Goal: Task Accomplishment & Management: Use online tool/utility

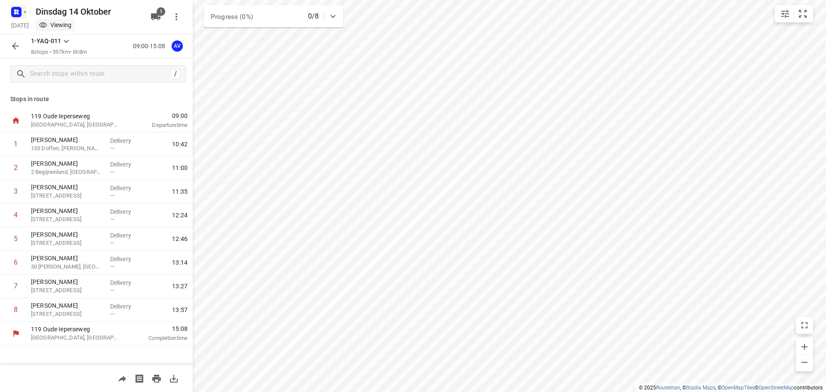
click at [20, 11] on rect "button" at bounding box center [16, 12] width 10 height 10
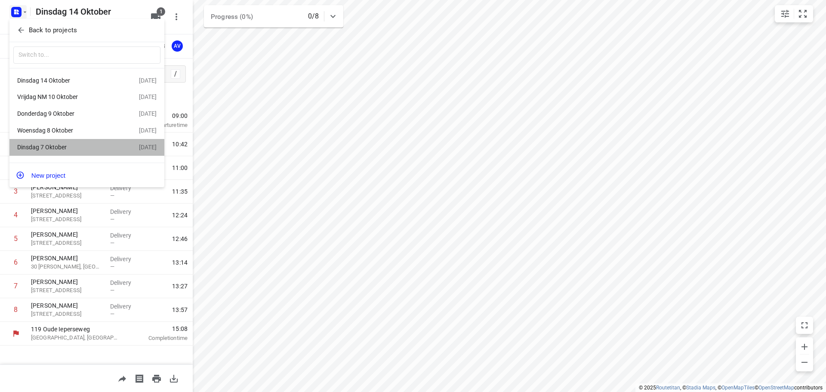
click at [68, 147] on div "Dinsdag 7 Oktober" at bounding box center [66, 147] width 99 height 7
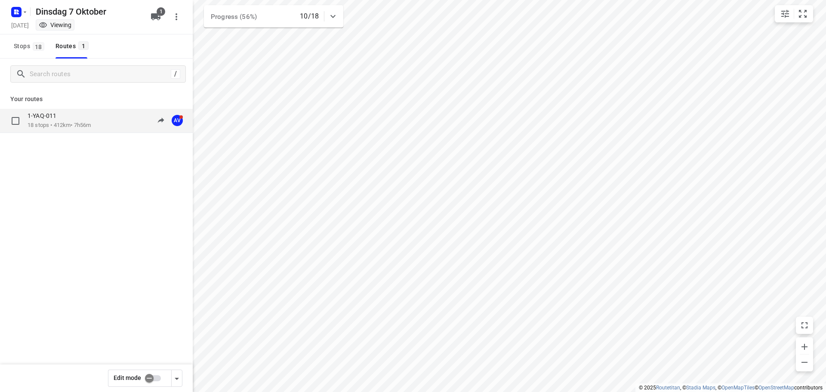
click at [98, 129] on div "1-YAQ-011 18 stops • 412km • 7h56m 09:42-18:27 AV" at bounding box center [110, 121] width 165 height 18
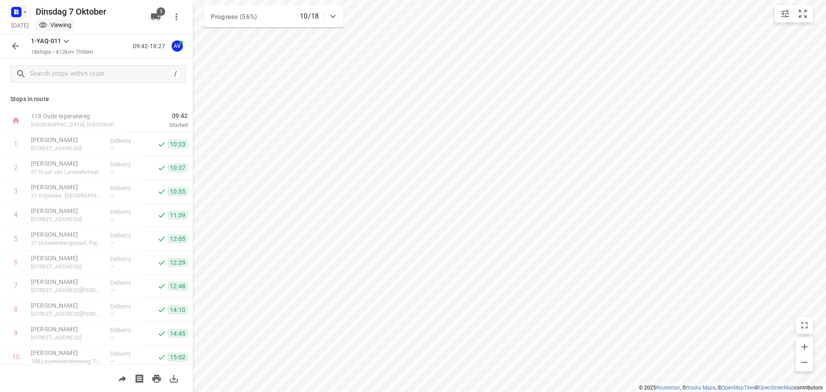
click at [18, 12] on icon "button" at bounding box center [16, 12] width 14 height 14
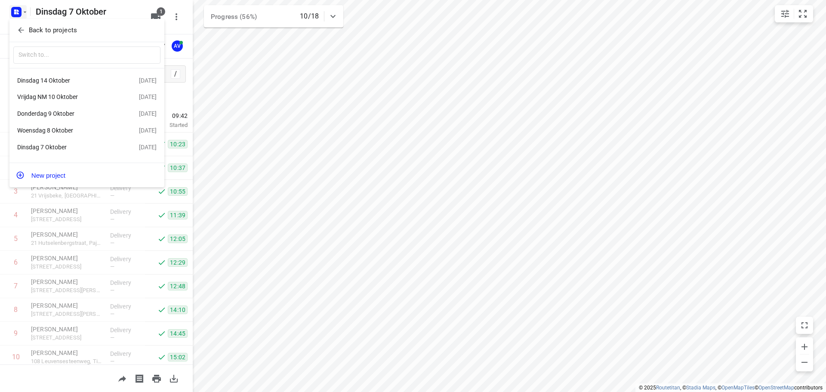
click at [66, 80] on div "Dinsdag 14 Oktober" at bounding box center [66, 80] width 99 height 7
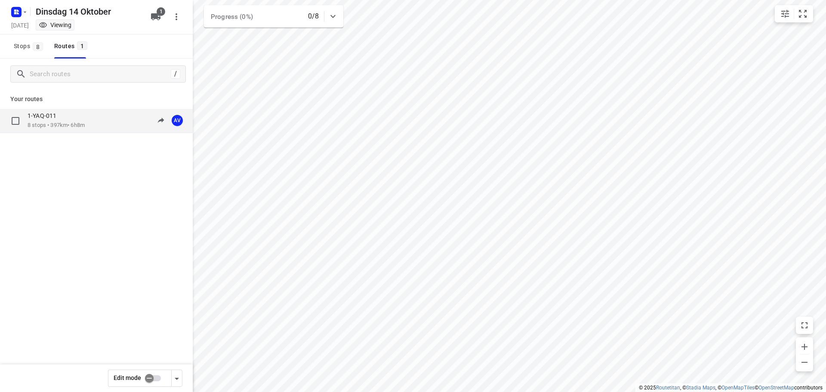
click at [97, 124] on div "1-YAQ-011 8 stops • 397km • 6h8m 09:00-15:08 AV" at bounding box center [110, 121] width 165 height 18
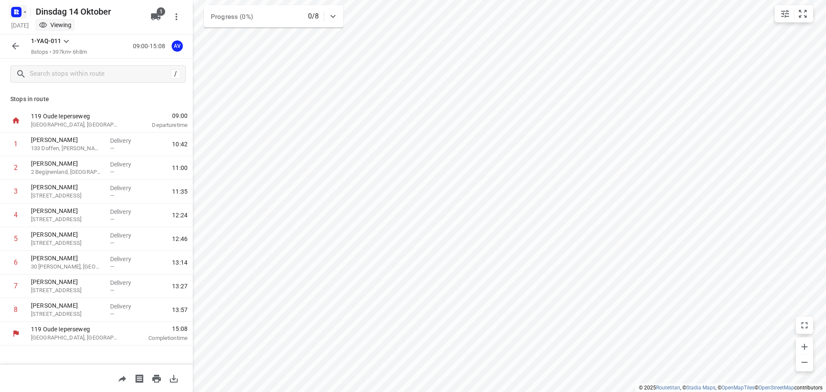
click at [18, 11] on icon "button" at bounding box center [18, 10] width 2 height 2
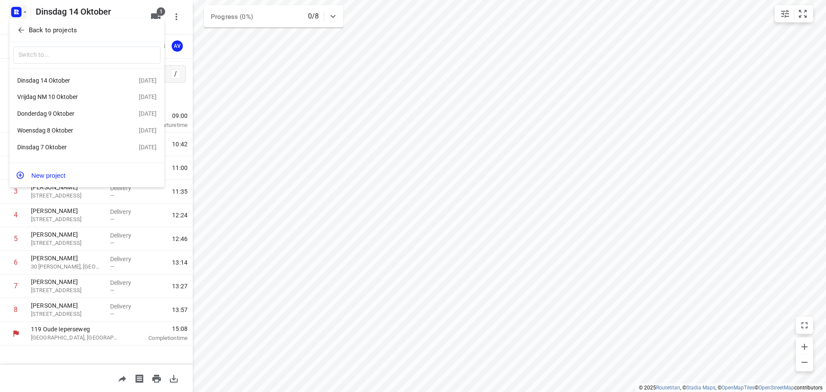
click at [20, 12] on div at bounding box center [413, 196] width 826 height 392
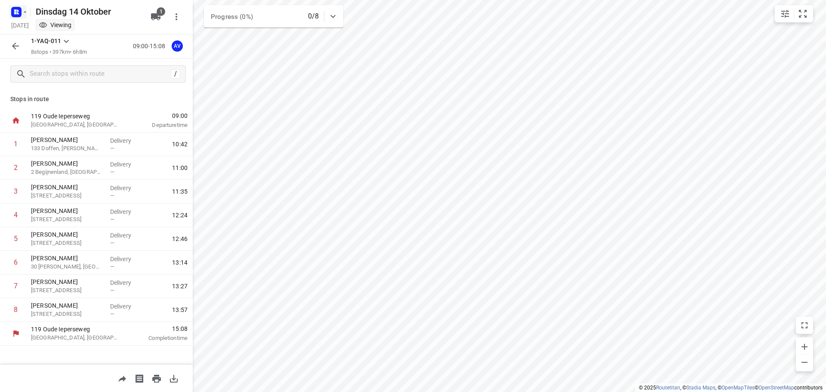
click at [18, 10] on icon "button" at bounding box center [16, 12] width 14 height 14
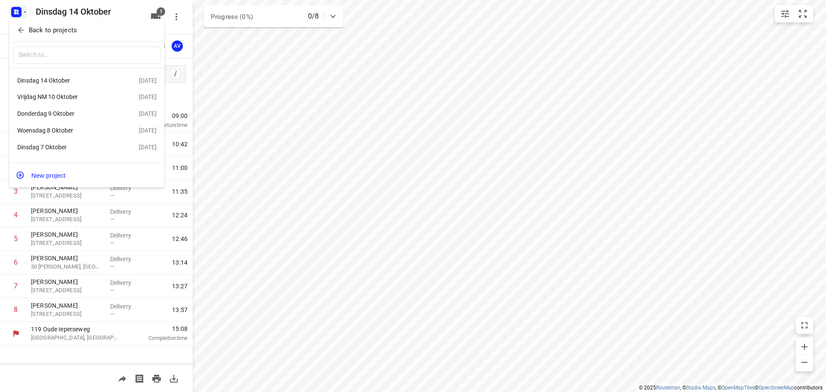
click at [80, 146] on div "Dinsdag 7 Oktober" at bounding box center [66, 147] width 99 height 7
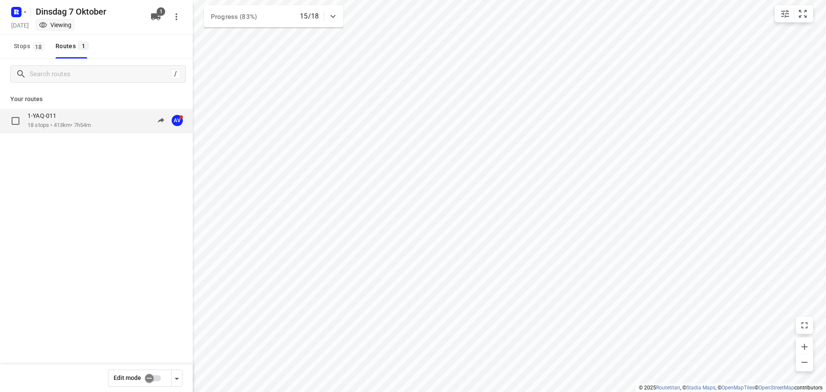
click at [95, 125] on div "1-YAQ-011 18 stops • 413km • 7h54m 09:42-18:52 AV" at bounding box center [110, 121] width 165 height 18
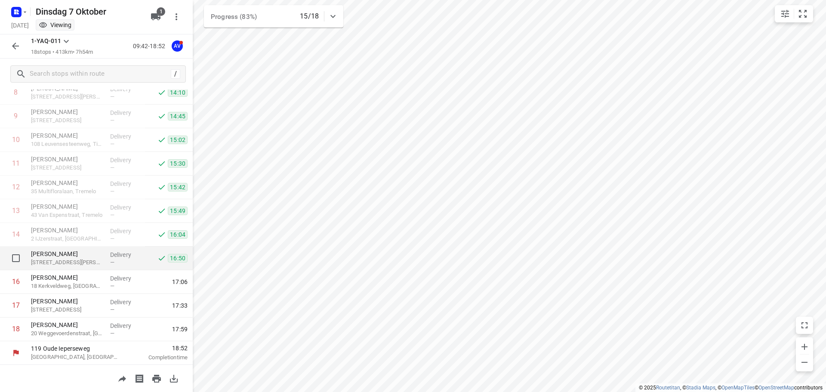
scroll to position [218, 0]
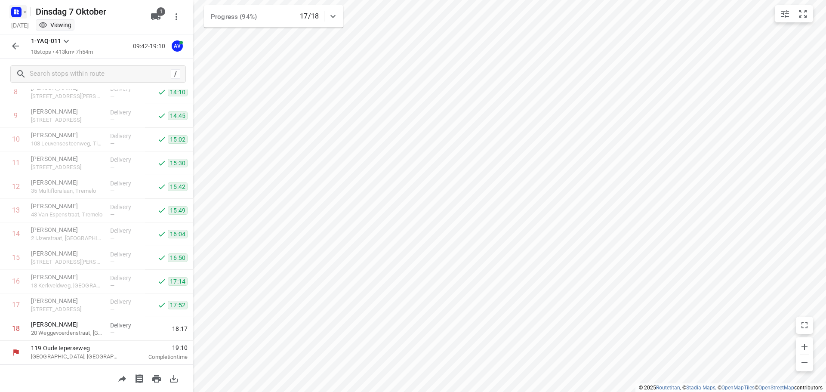
click at [16, 11] on icon "button" at bounding box center [15, 10] width 2 height 2
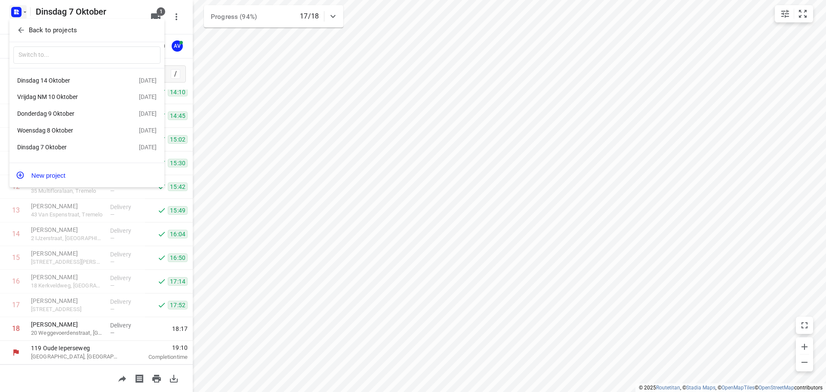
click at [67, 112] on div "Donderdag 9 Oktober" at bounding box center [66, 113] width 99 height 7
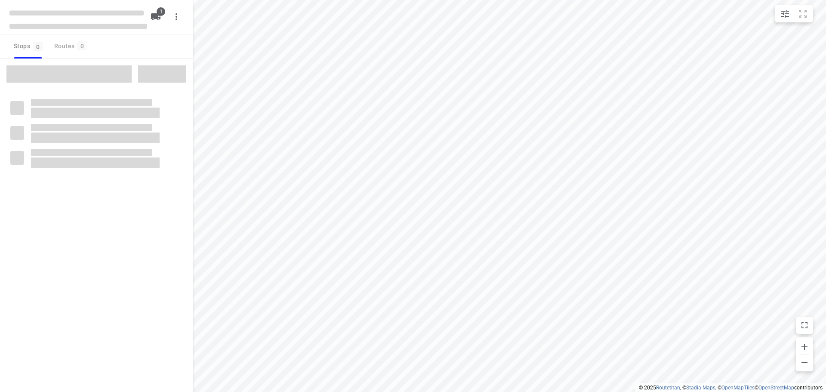
type input "distance"
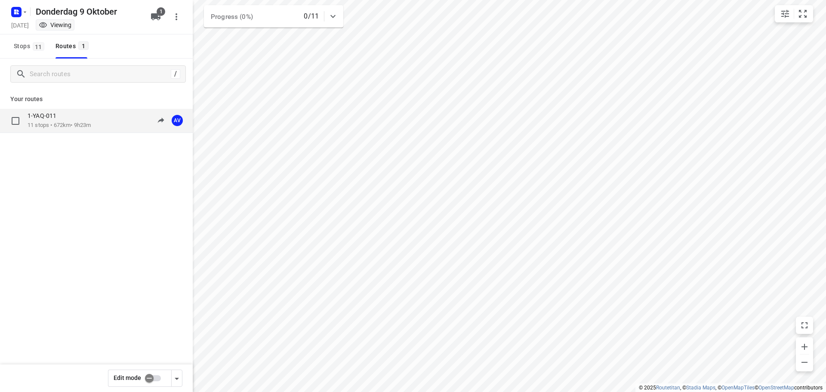
click at [95, 117] on div "1-YAQ-011 11 stops • 672km • 9h23m 09:00-18:23 AV" at bounding box center [110, 121] width 165 height 18
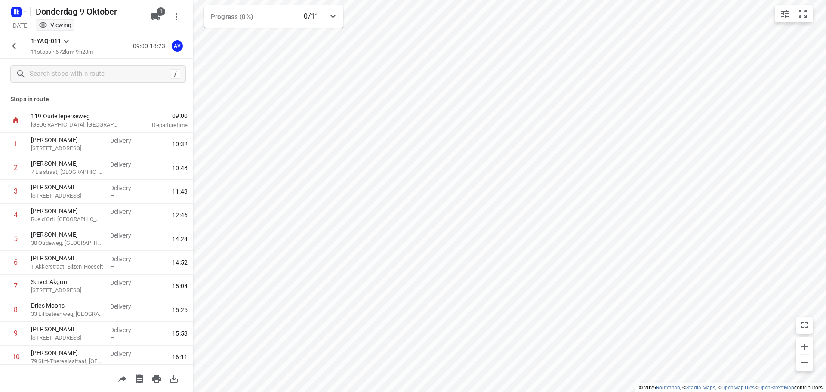
click at [16, 45] on icon "button" at bounding box center [15, 46] width 10 height 10
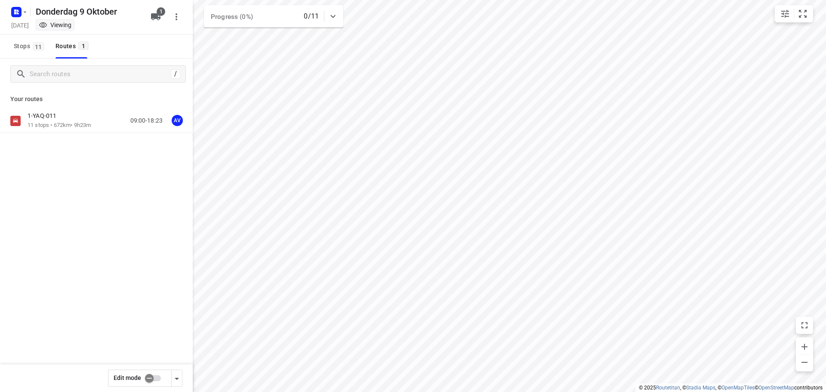
click at [157, 378] on input "checkbox" at bounding box center [149, 378] width 49 height 16
checkbox input "true"
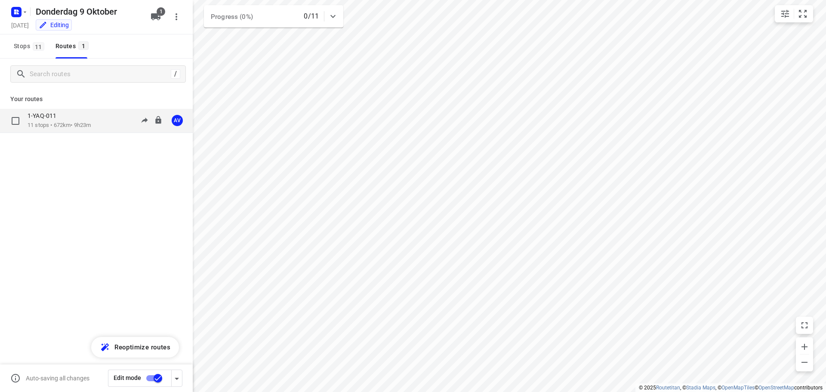
click at [99, 120] on div "1-YAQ-011 11 stops • 672km • 9h23m 09:00-18:23 AV" at bounding box center [110, 121] width 165 height 18
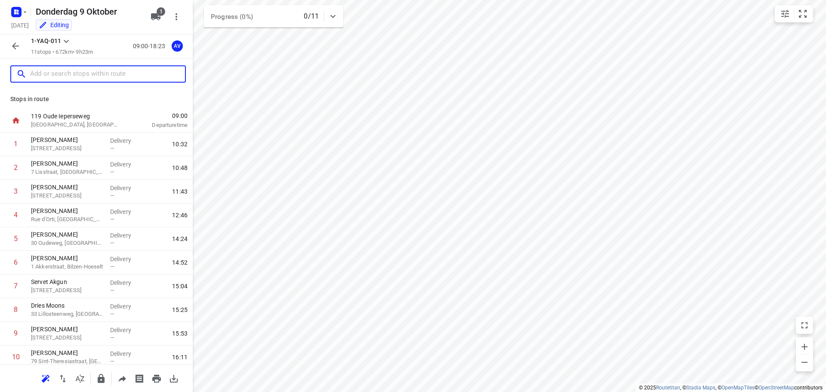
click at [101, 71] on input "text" at bounding box center [107, 74] width 155 height 13
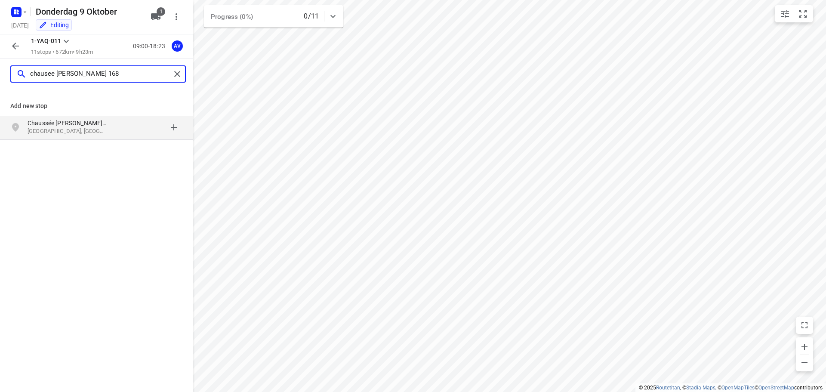
type input "chausee [PERSON_NAME] 168"
click at [90, 135] on p "[GEOGRAPHIC_DATA], [GEOGRAPHIC_DATA]" at bounding box center [67, 131] width 79 height 8
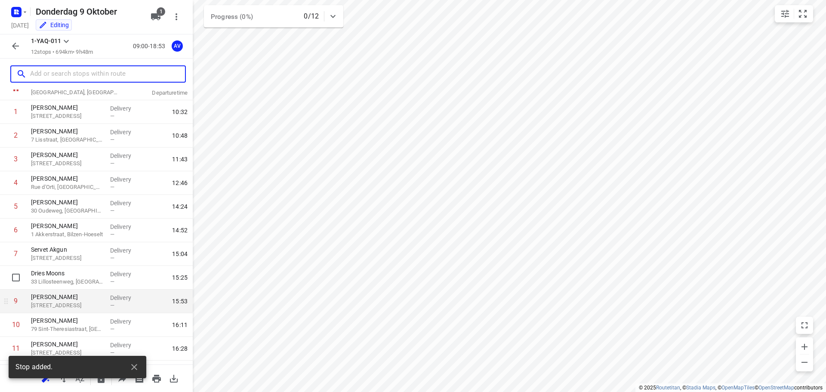
scroll to position [76, 0]
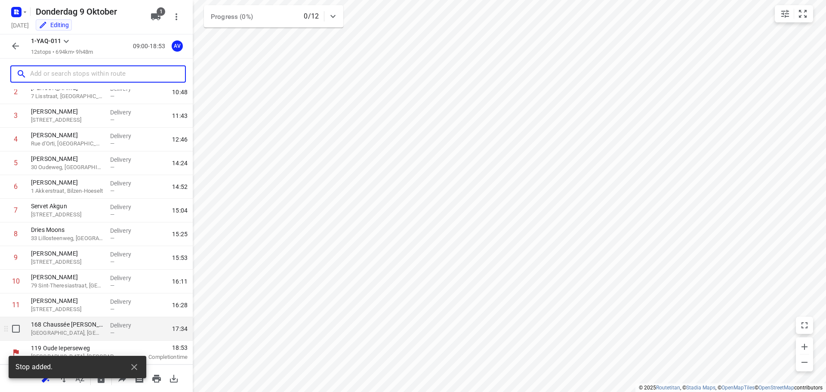
click at [87, 335] on p "[GEOGRAPHIC_DATA], [GEOGRAPHIC_DATA]" at bounding box center [67, 332] width 72 height 9
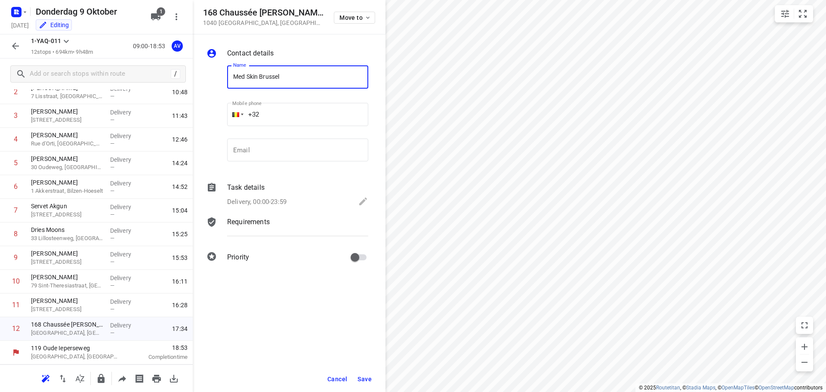
type input "Med Skin Brussel"
click at [285, 199] on p "Delivery, 00:00-23:59" at bounding box center [256, 202] width 59 height 10
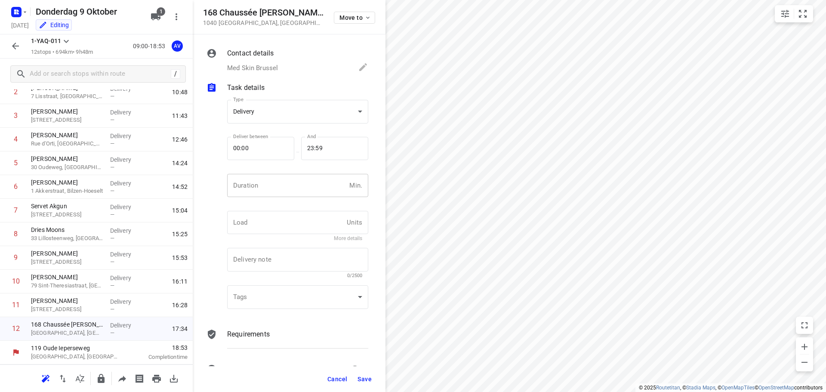
click at [286, 181] on input "number" at bounding box center [286, 185] width 119 height 23
type input "1"
click at [365, 379] on span "Save" at bounding box center [364, 378] width 14 height 7
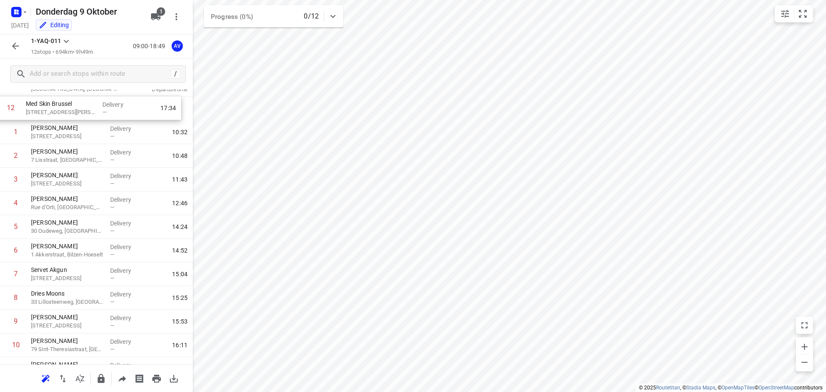
scroll to position [0, 0]
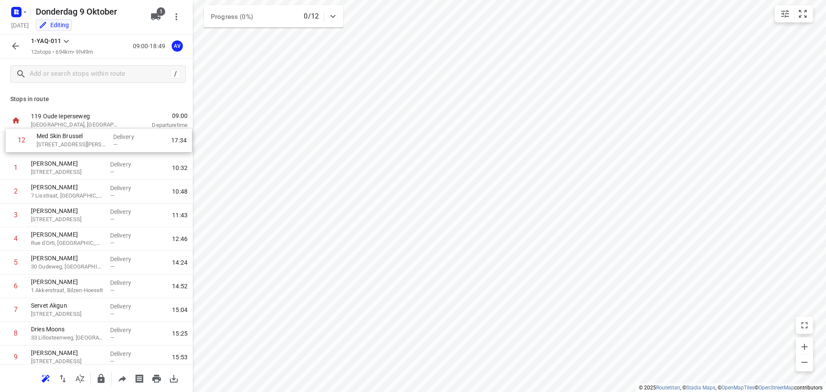
drag, startPoint x: 6, startPoint y: 330, endPoint x: 10, endPoint y: 135, distance: 194.8
click at [10, 135] on div "1 [PERSON_NAME] 50 Nieuwstraat, Bierbeek Delivery — 10:32 2 [PERSON_NAME] 7 Lis…" at bounding box center [96, 274] width 193 height 284
click at [14, 46] on icon "button" at bounding box center [15, 46] width 10 height 10
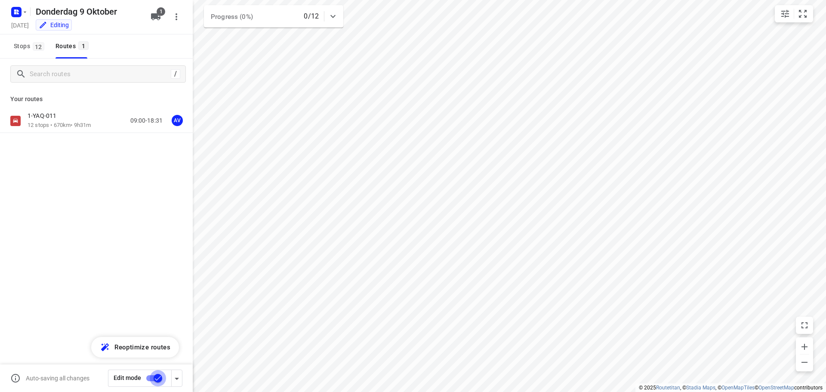
click at [152, 376] on input "checkbox" at bounding box center [157, 378] width 49 height 16
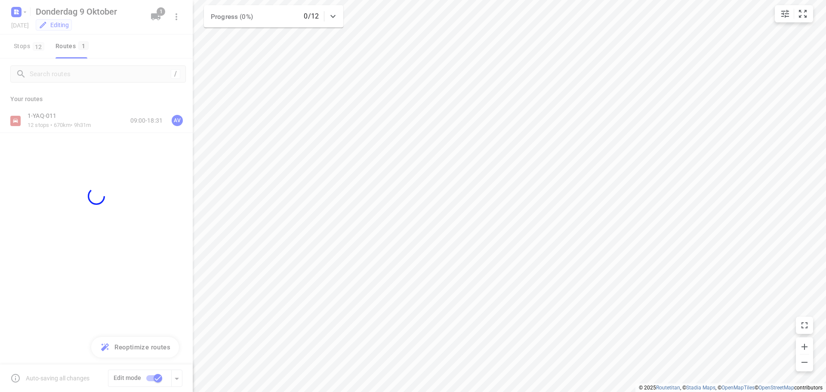
checkbox input "false"
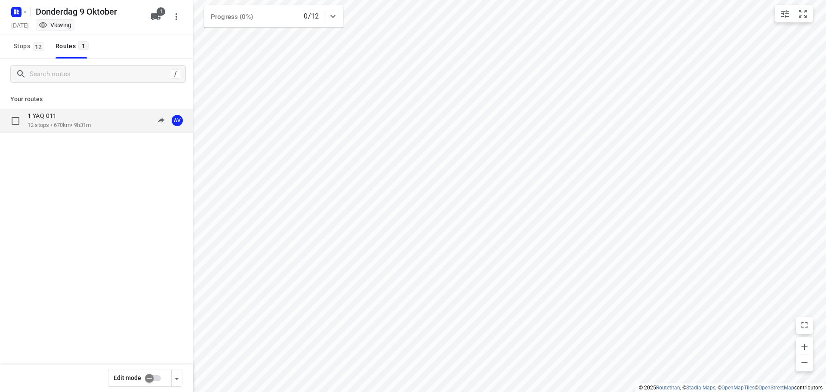
click at [101, 122] on div "1-YAQ-011 12 stops • 670km • 9h31m 09:00-18:31 AV" at bounding box center [110, 121] width 165 height 18
